Goal: Task Accomplishment & Management: Manage account settings

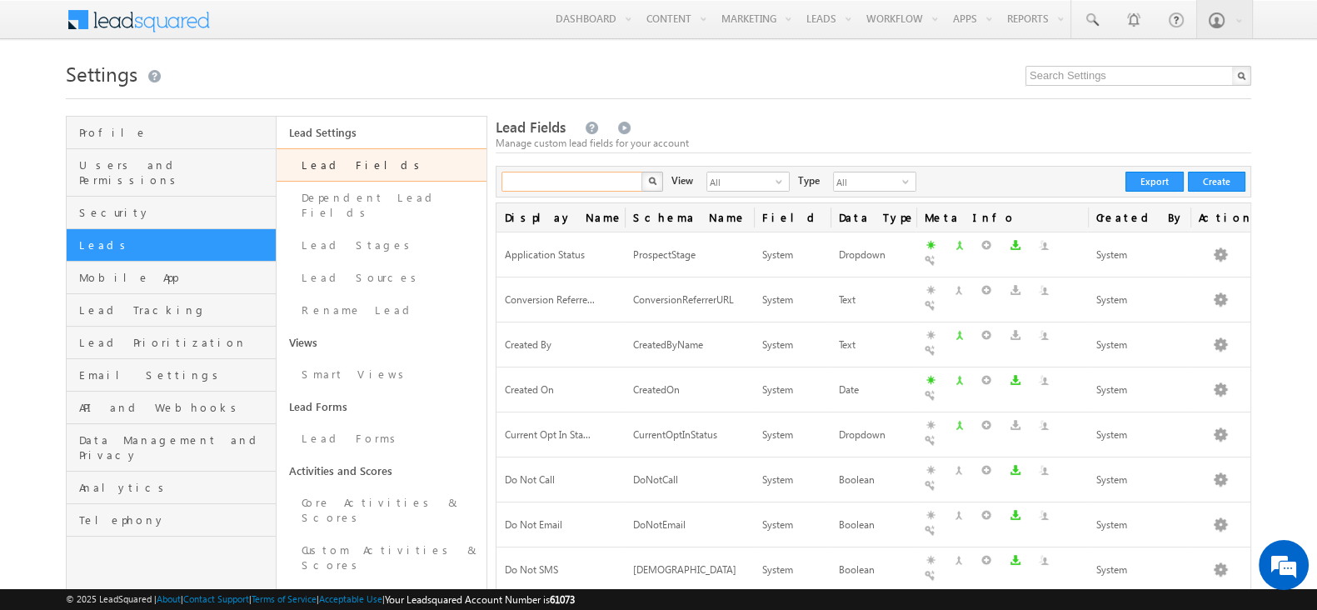
click at [587, 178] on input "text" at bounding box center [572, 182] width 142 height 20
type input "Search Lead Fields"
click at [593, 172] on input "text" at bounding box center [572, 182] width 142 height 20
click at [544, 181] on input "text" at bounding box center [572, 182] width 142 height 20
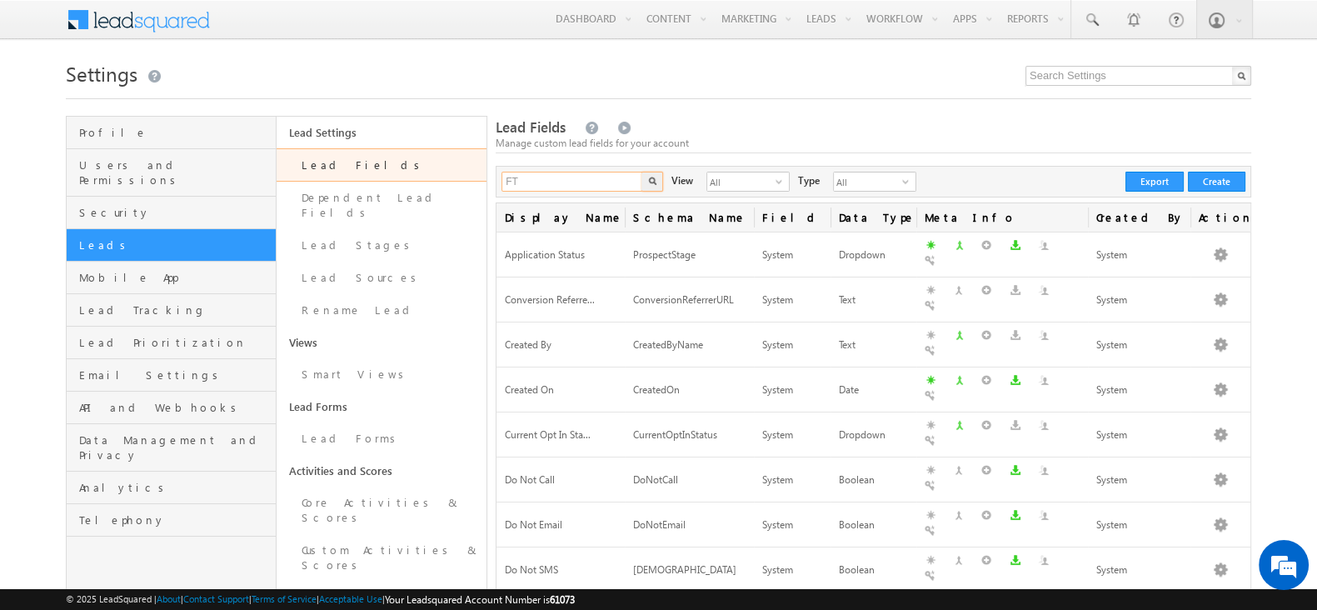
type input "FT"
click at [649, 172] on button "button" at bounding box center [652, 182] width 22 height 20
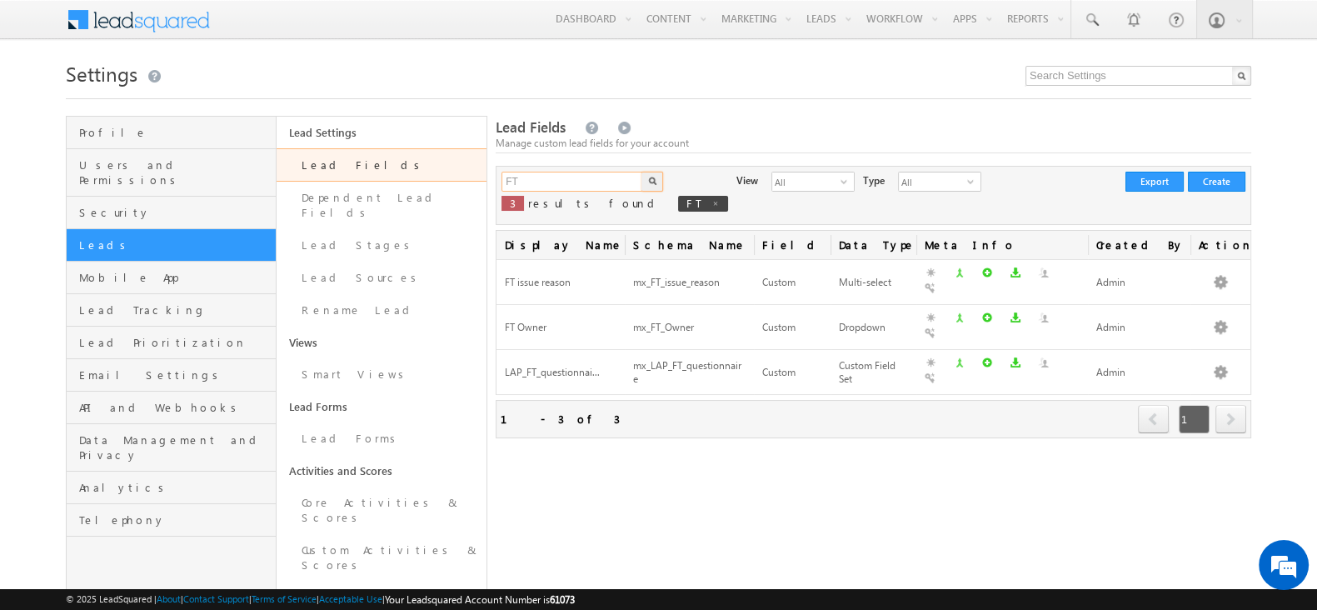
click at [547, 177] on input "FT" at bounding box center [572, 182] width 142 height 20
click at [646, 185] on button "button" at bounding box center [652, 182] width 22 height 20
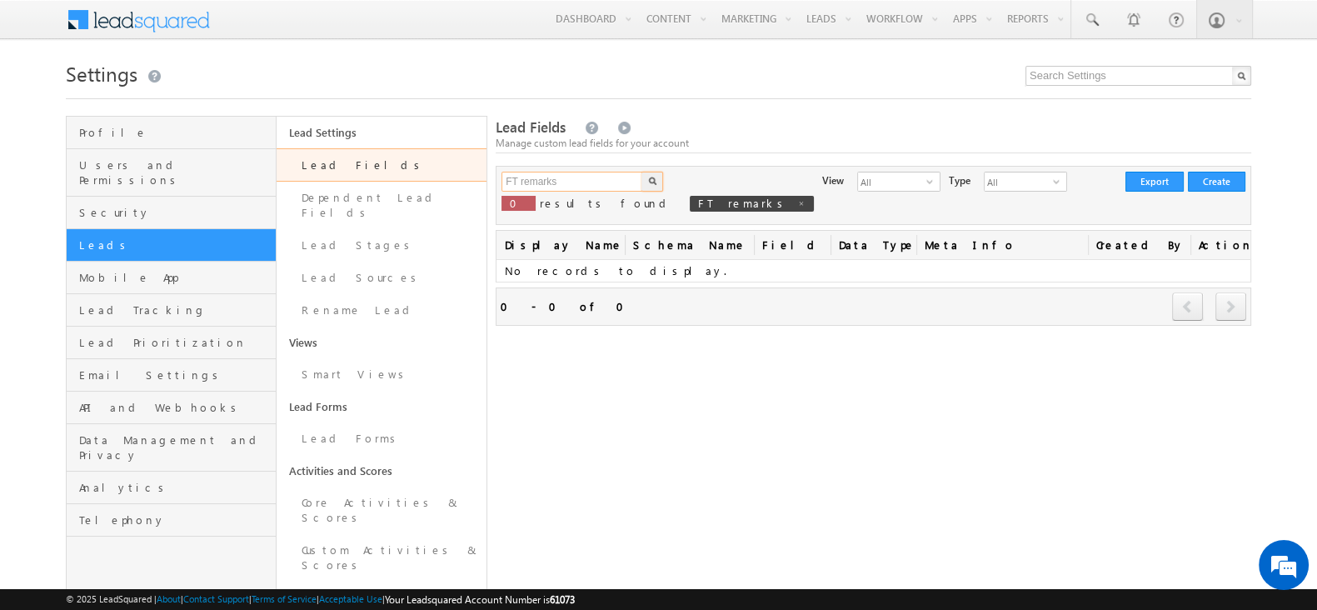
click at [581, 177] on input "FT remarks" at bounding box center [572, 182] width 142 height 20
type input "F"
click at [645, 177] on button "button" at bounding box center [652, 182] width 22 height 20
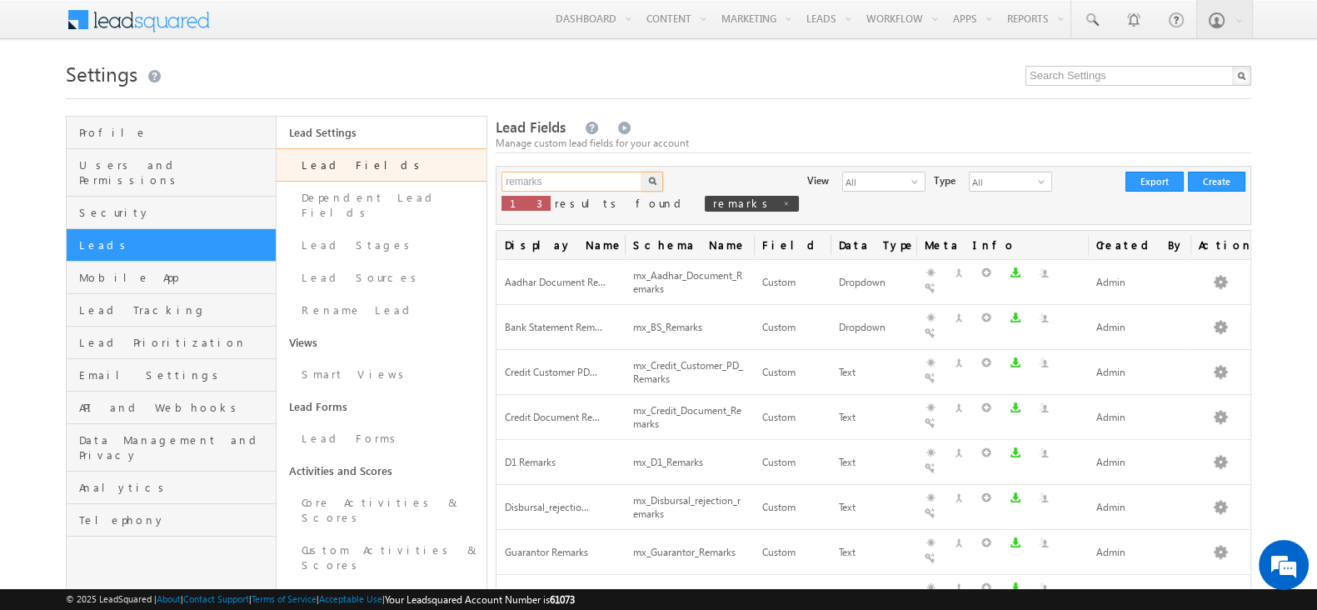
click at [570, 182] on input "remarks" at bounding box center [572, 182] width 142 height 20
type input "r"
type input "recollection"
click at [646, 182] on button "button" at bounding box center [652, 182] width 22 height 20
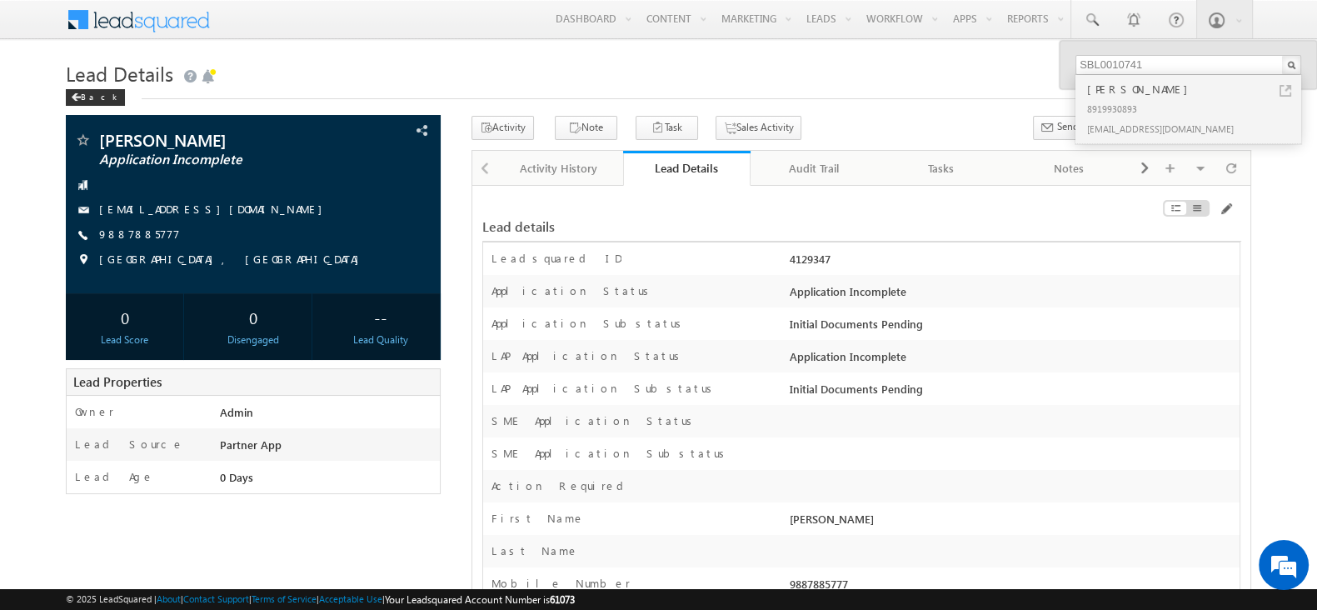
click at [965, 235] on div "Lead details" at bounding box center [861, 219] width 759 height 46
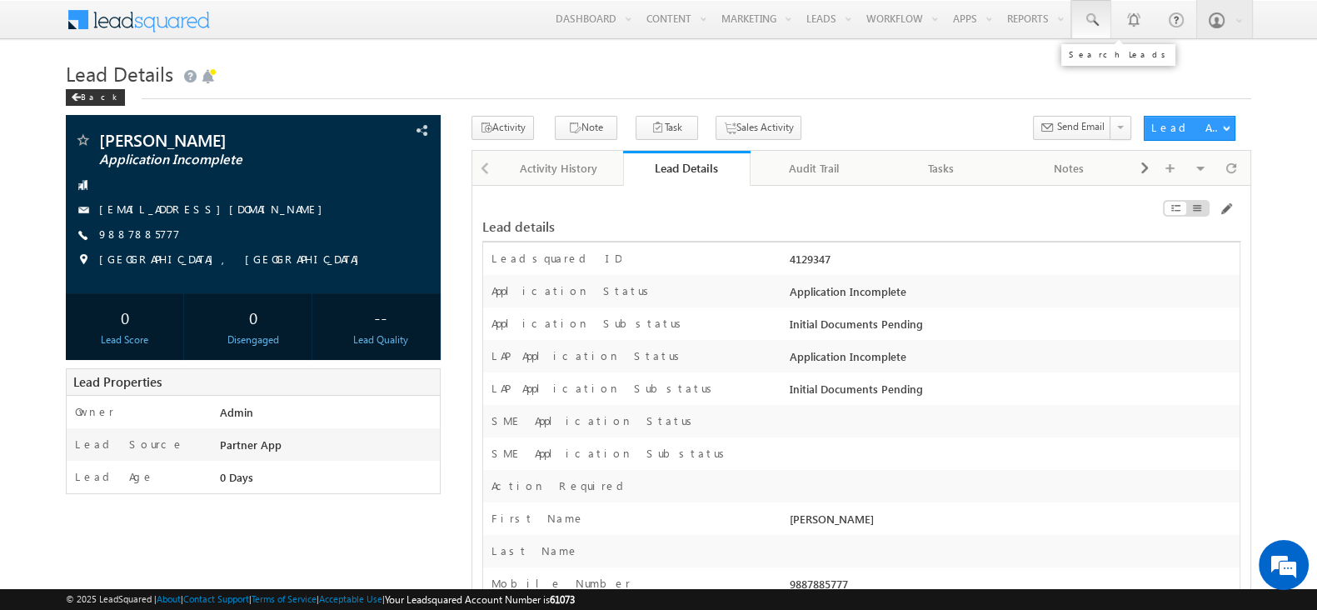
click at [1096, 27] on span at bounding box center [1091, 20] width 17 height 17
click at [1111, 59] on input "text" at bounding box center [1188, 65] width 226 height 20
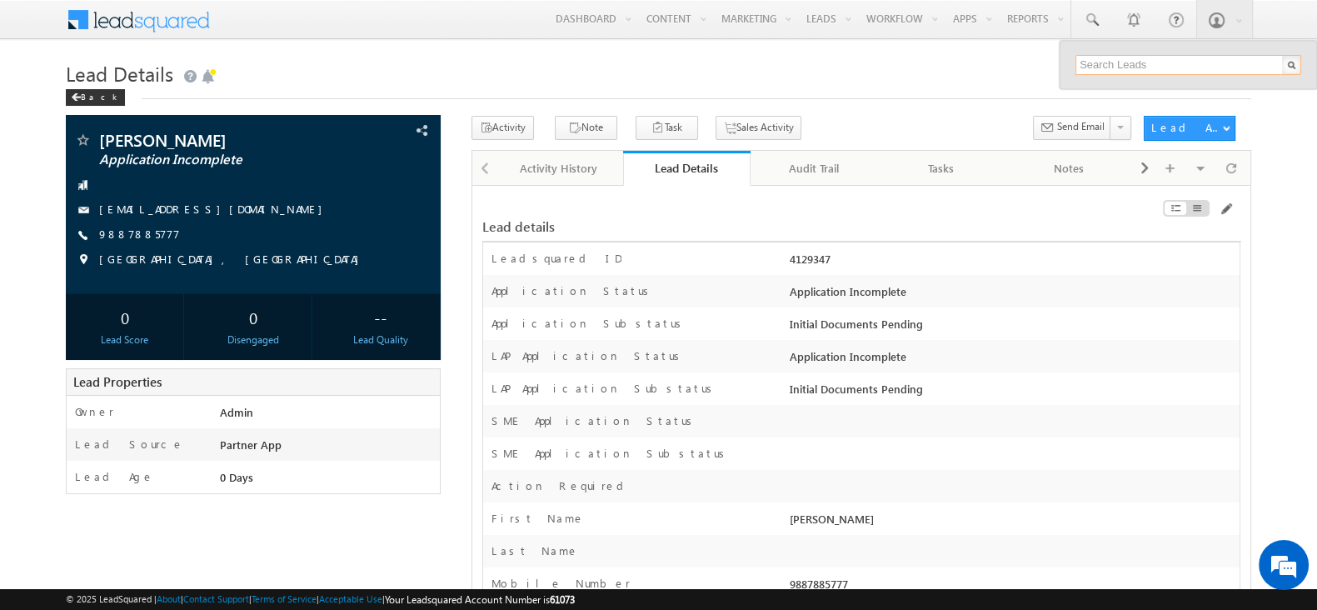
paste input "SBL0010741"
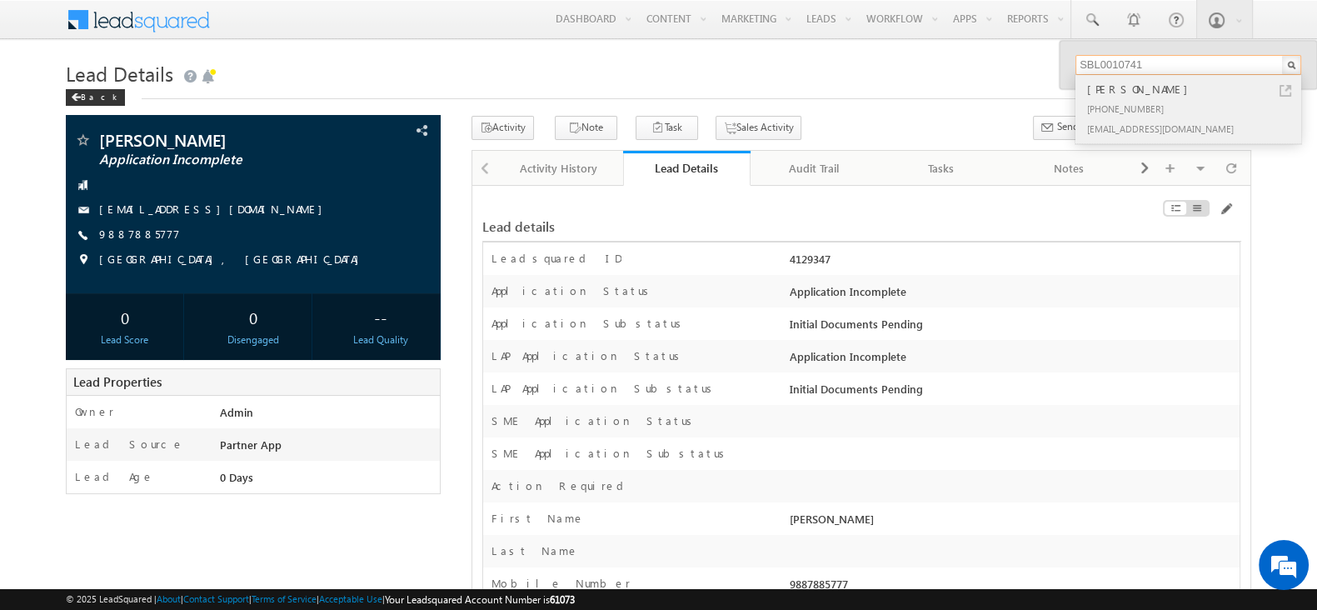
type input "SBL0010741"
click at [1281, 87] on link at bounding box center [1285, 91] width 12 height 12
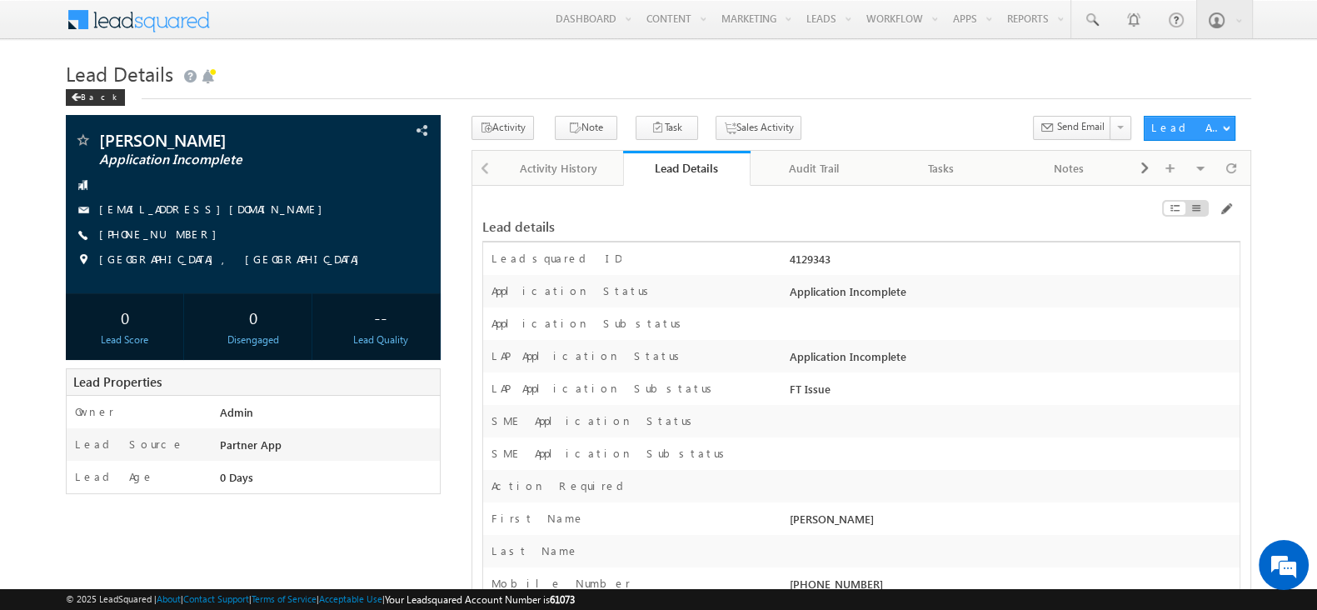
scroll to position [15504, 0]
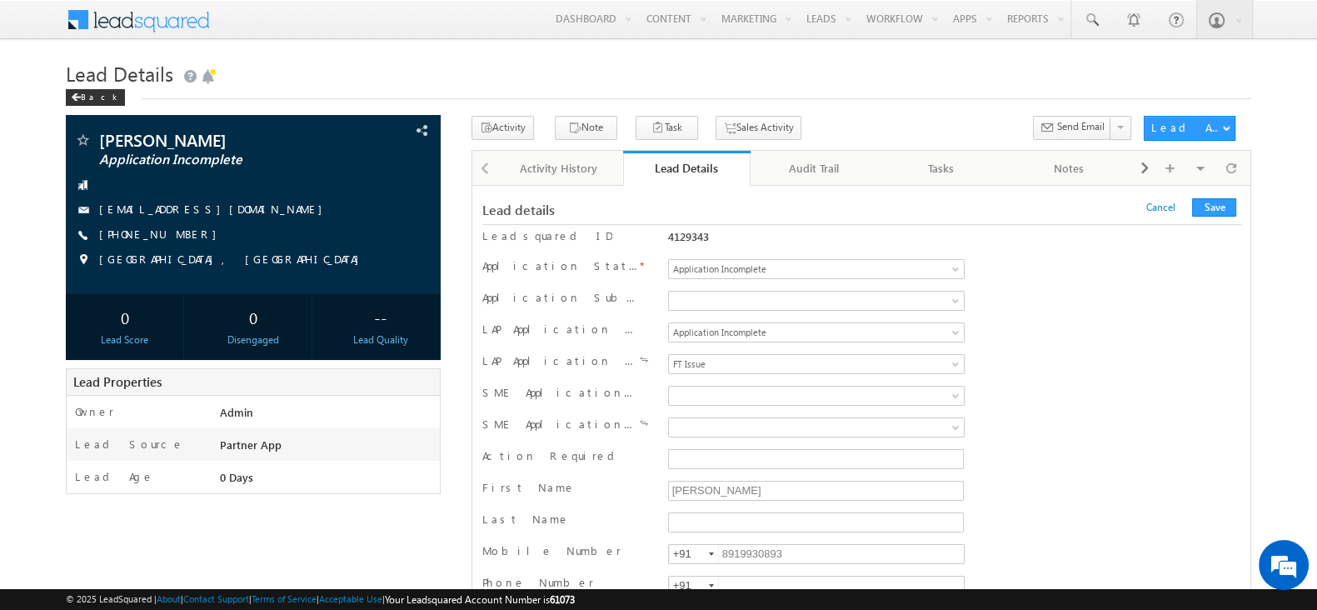
scroll to position [13797, 0]
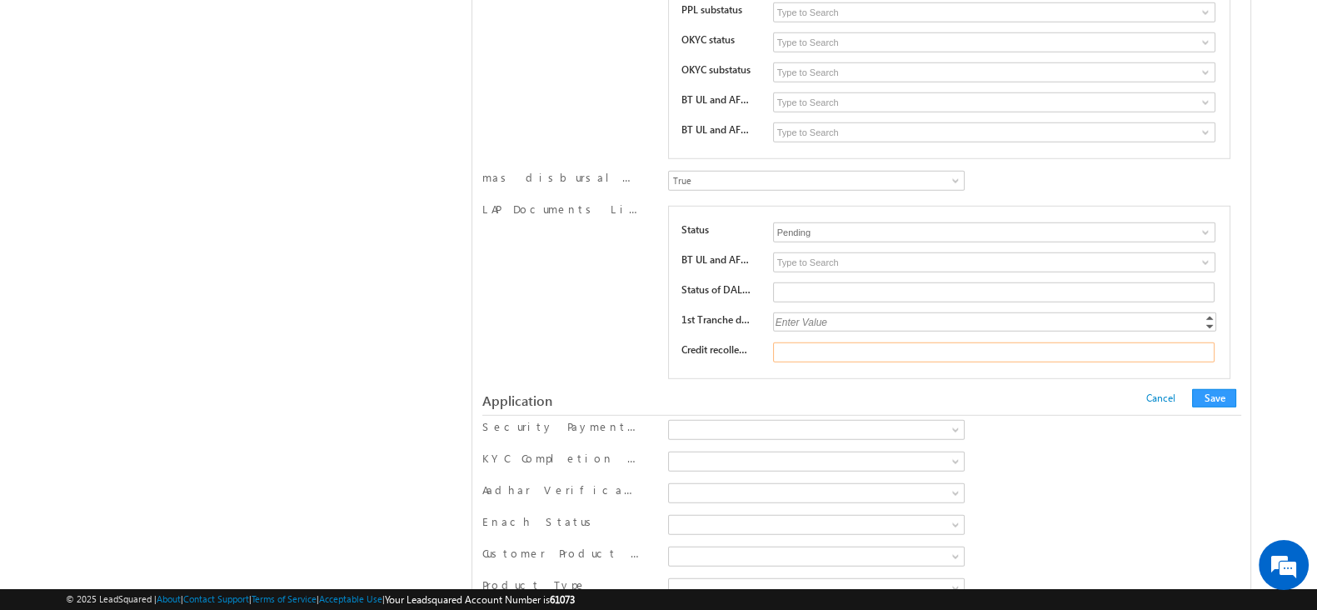
click at [1048, 342] on input "text" at bounding box center [993, 352] width 441 height 20
type input "Credit remarks"
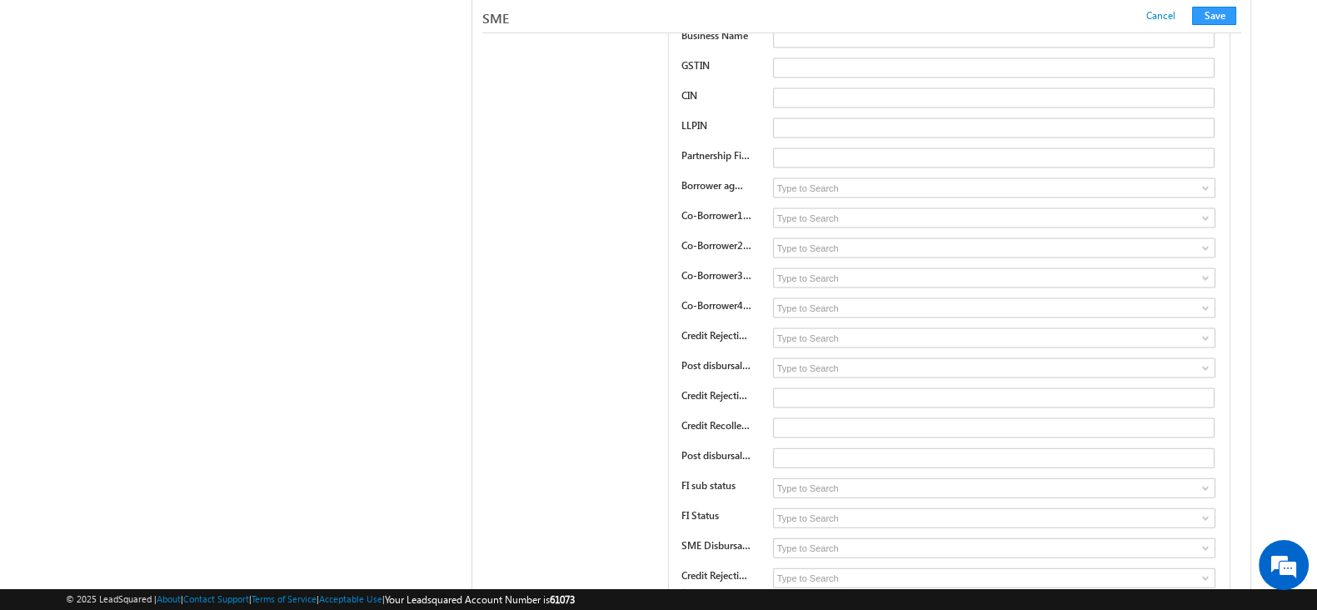
scroll to position [20276, 0]
click at [803, 414] on input "text" at bounding box center [993, 424] width 441 height 20
type input "Remarks"
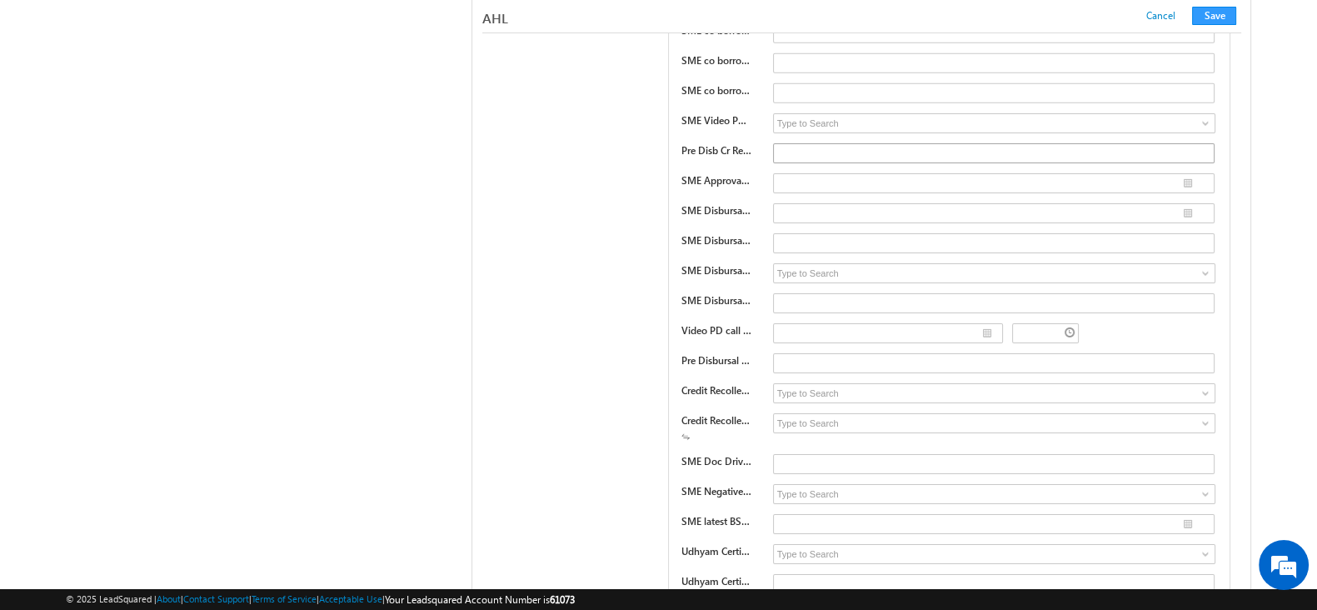
scroll to position [27839, 0]
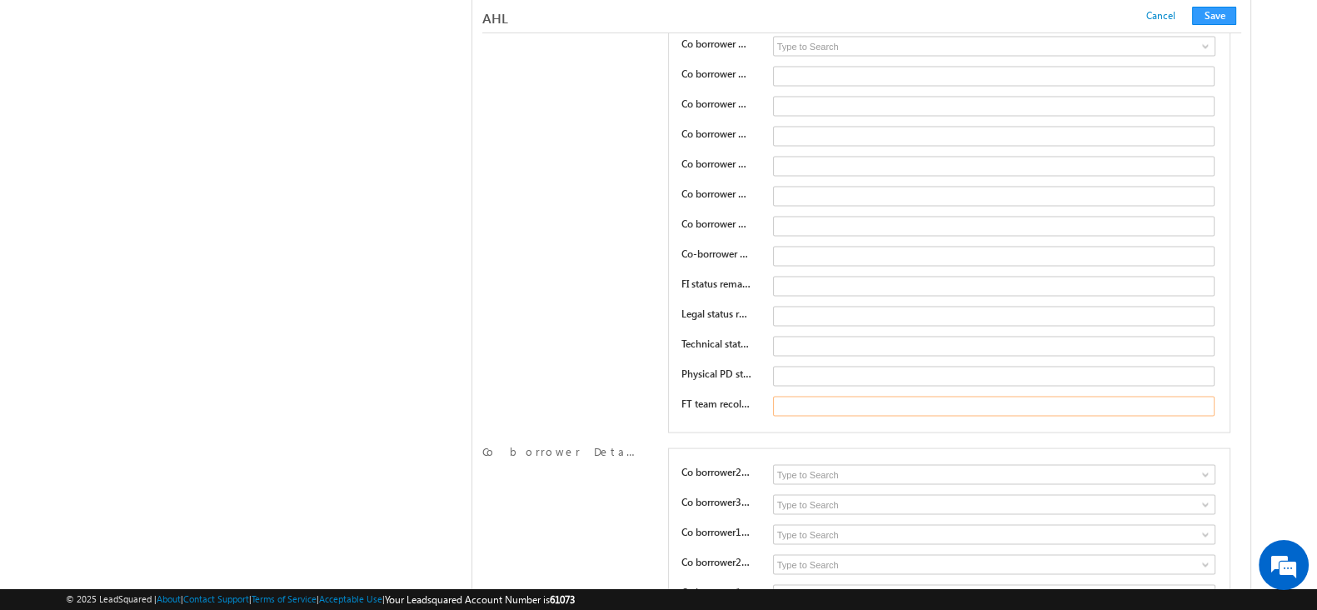
click at [821, 396] on input "text" at bounding box center [993, 406] width 441 height 20
type input "FT remarks"
click at [1200, 18] on button "Save" at bounding box center [1214, 16] width 44 height 18
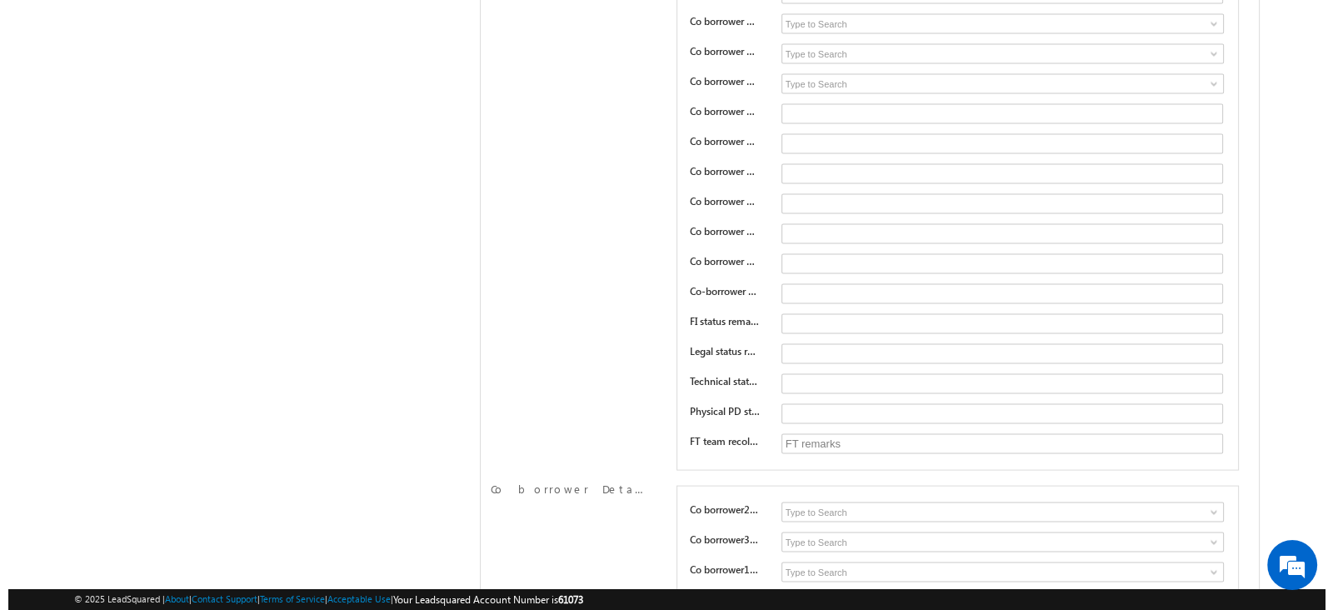
scroll to position [0, 0]
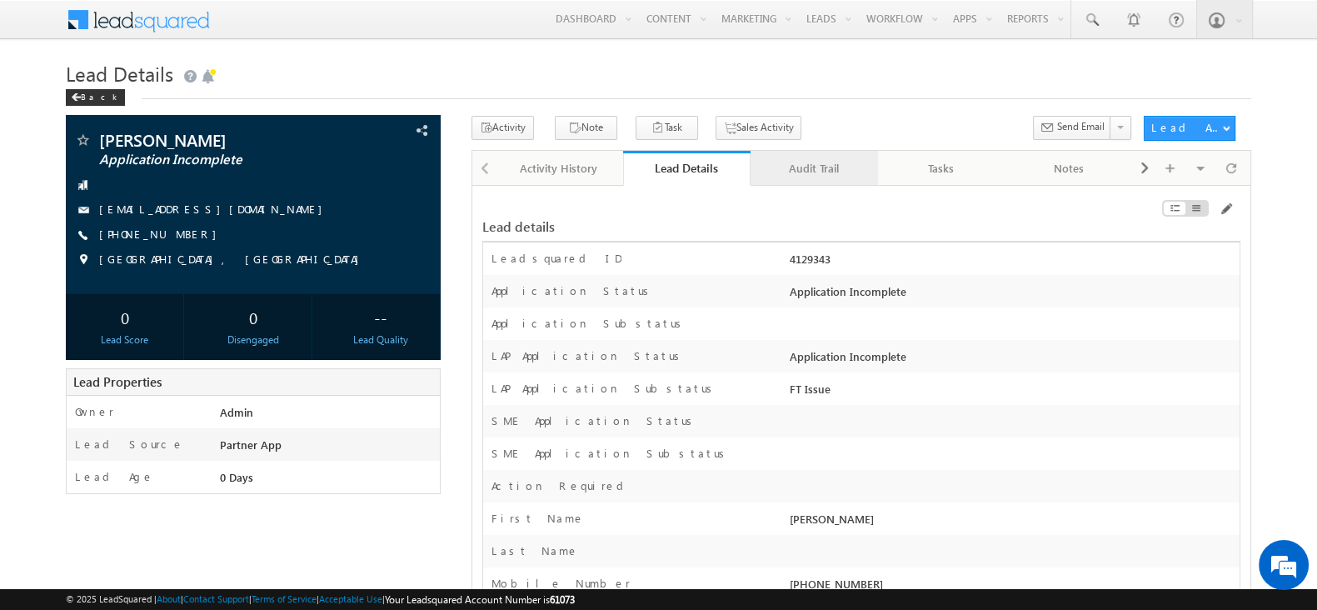
click at [853, 168] on div "Audit Trail" at bounding box center [813, 168] width 99 height 20
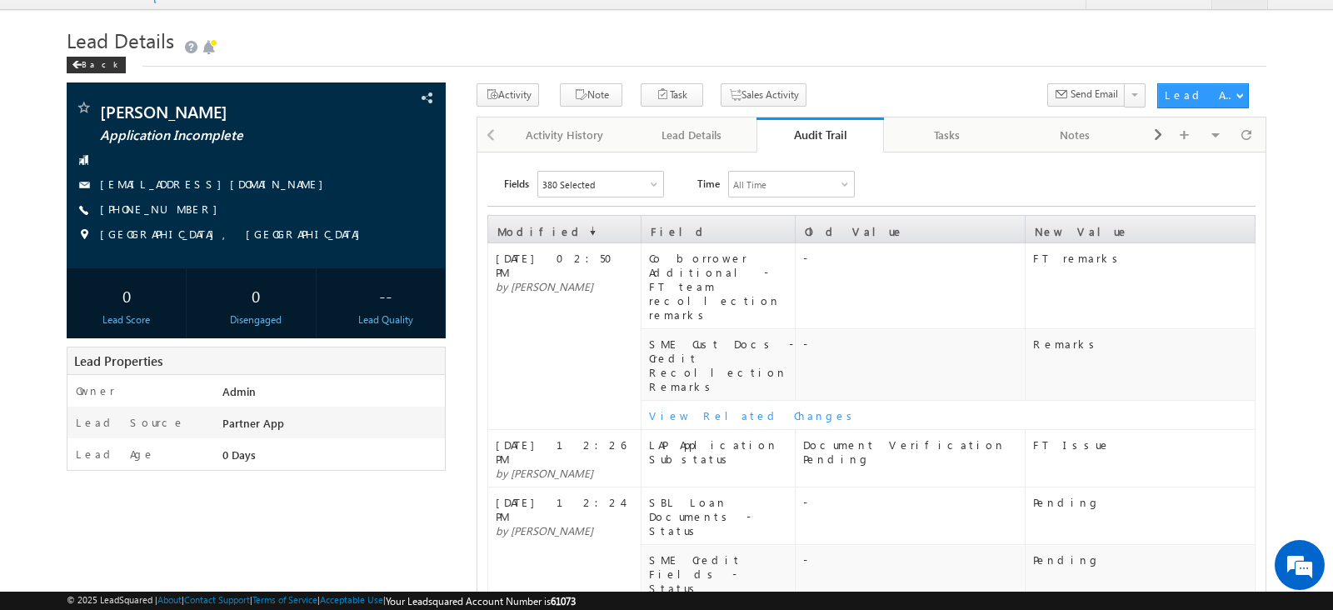
scroll to position [64, 0]
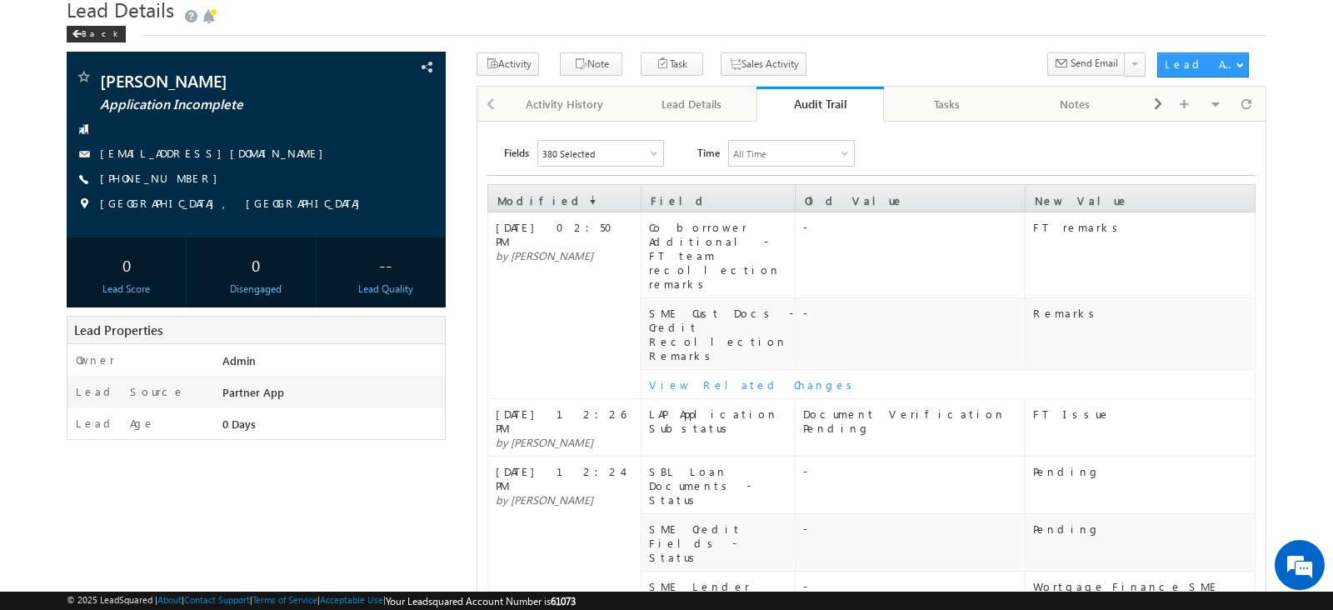
click at [687, 377] on div "View Related Changes" at bounding box center [951, 384] width 605 height 14
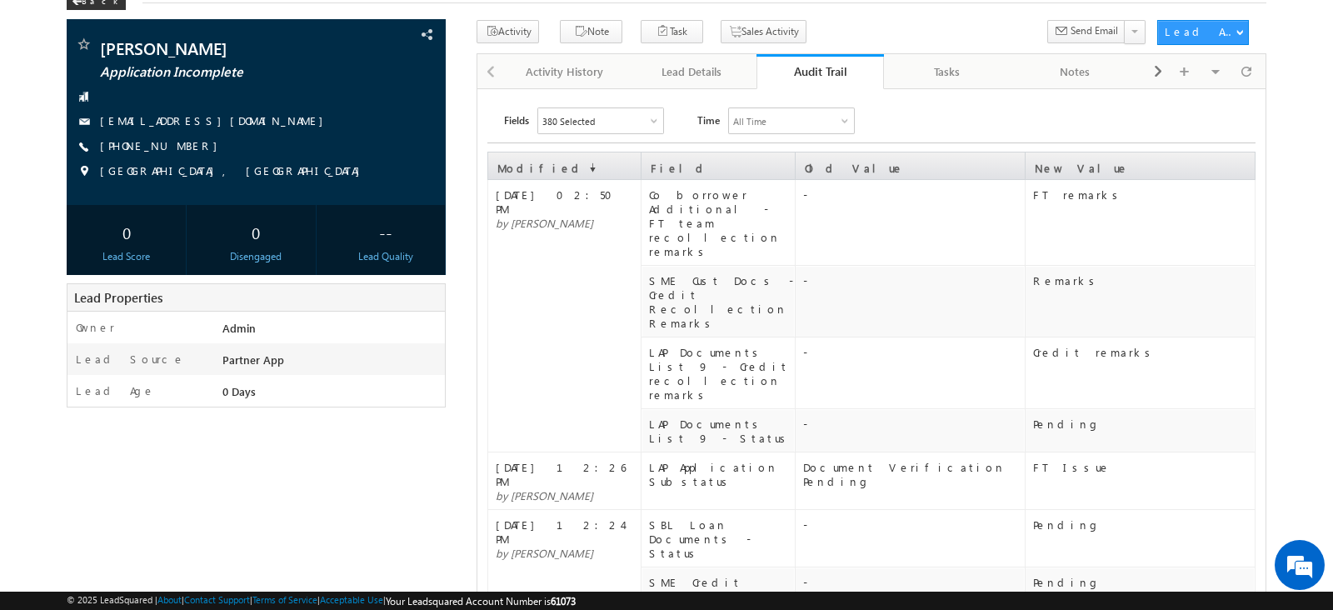
scroll to position [0, 0]
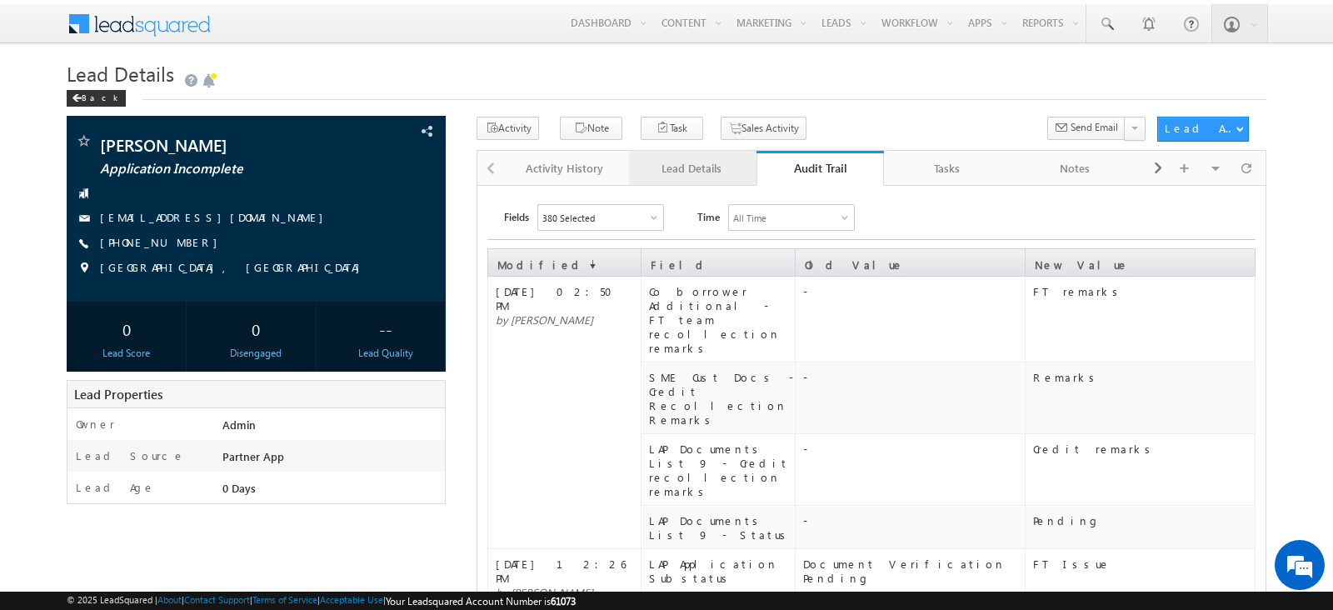
click at [701, 160] on div "Lead Details" at bounding box center [691, 168] width 99 height 20
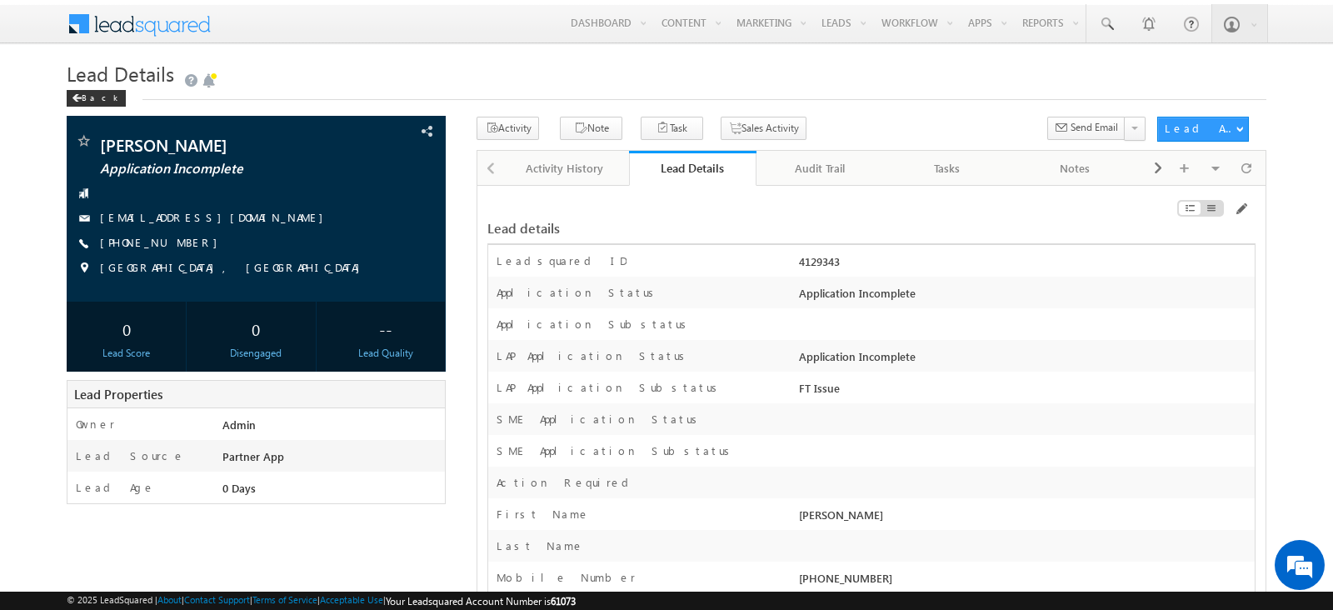
scroll to position [15275, 0]
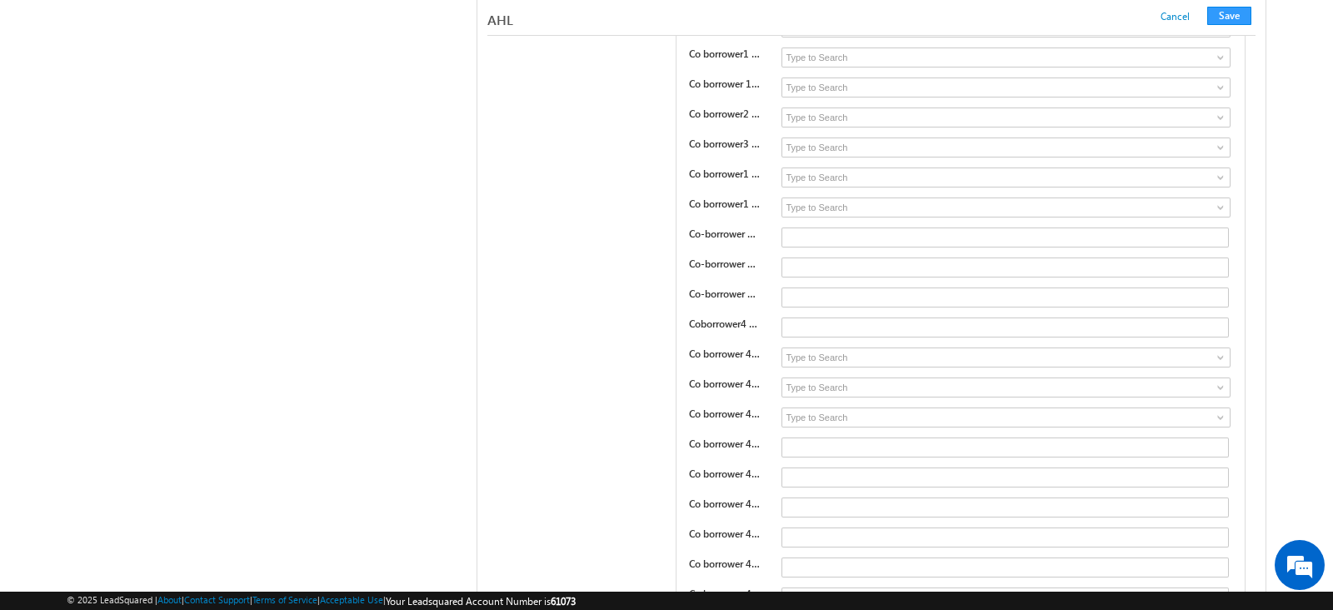
scroll to position [33921, 0]
